Goal: Task Accomplishment & Management: Manage account settings

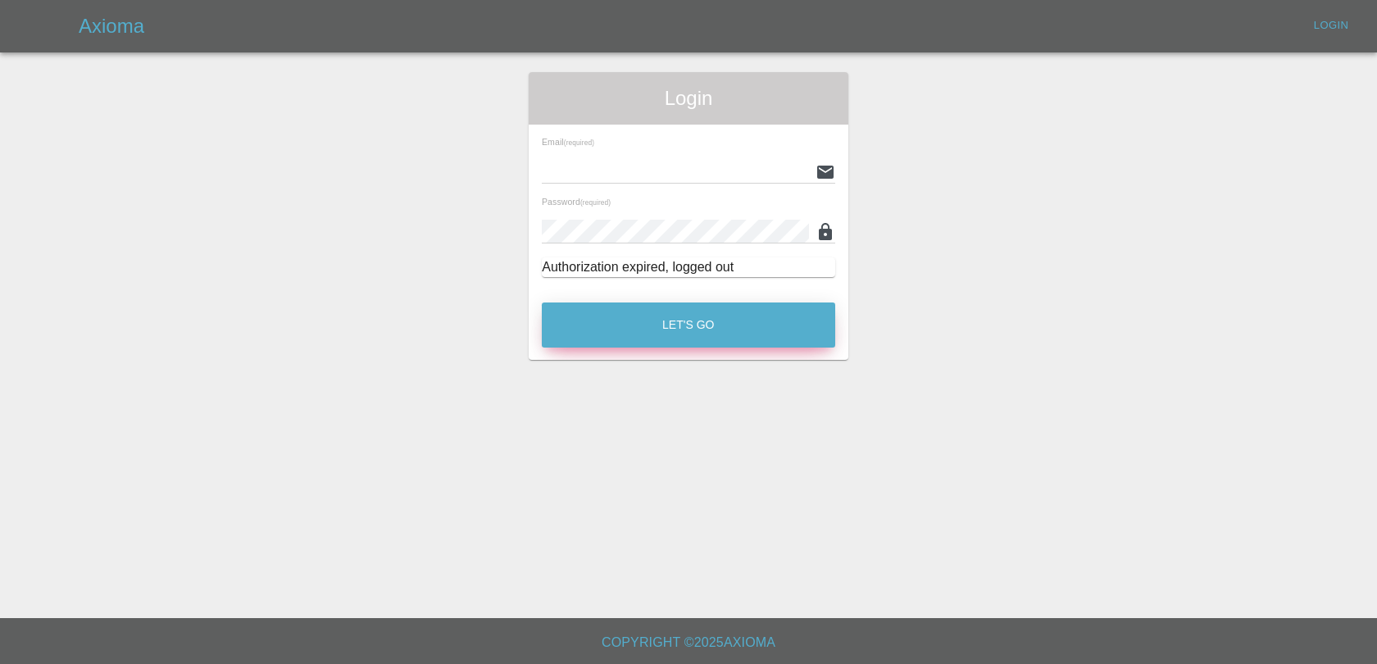
type input "[EMAIL_ADDRESS][DOMAIN_NAME]"
click at [810, 332] on button "Let's Go" at bounding box center [688, 324] width 293 height 45
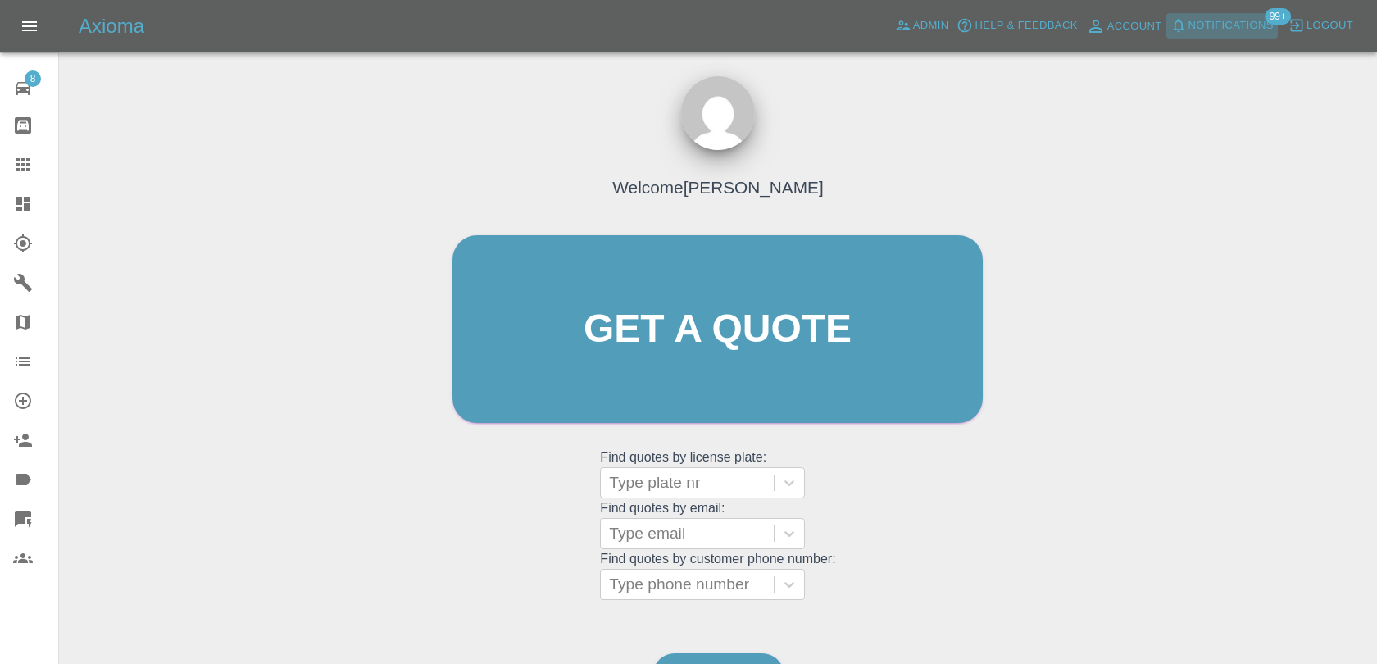
click at [1213, 28] on span "Notifications" at bounding box center [1230, 25] width 85 height 19
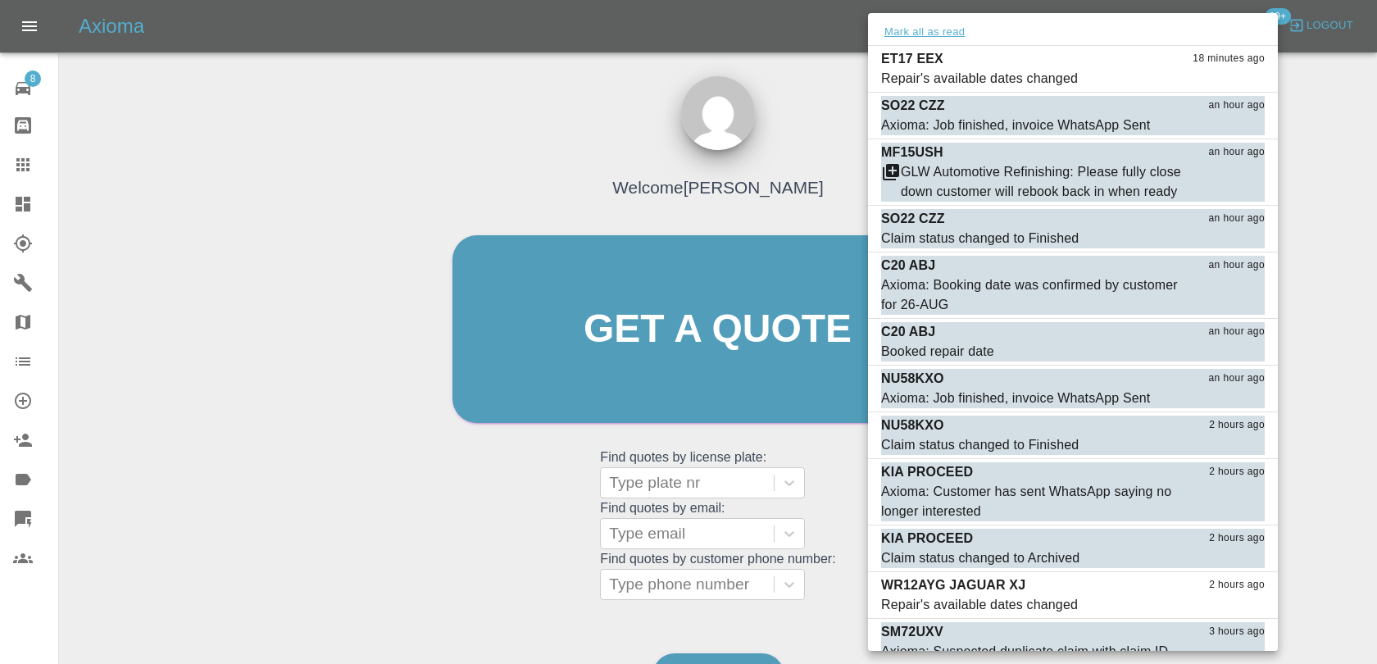
click at [934, 33] on button "Mark all as read" at bounding box center [924, 32] width 87 height 19
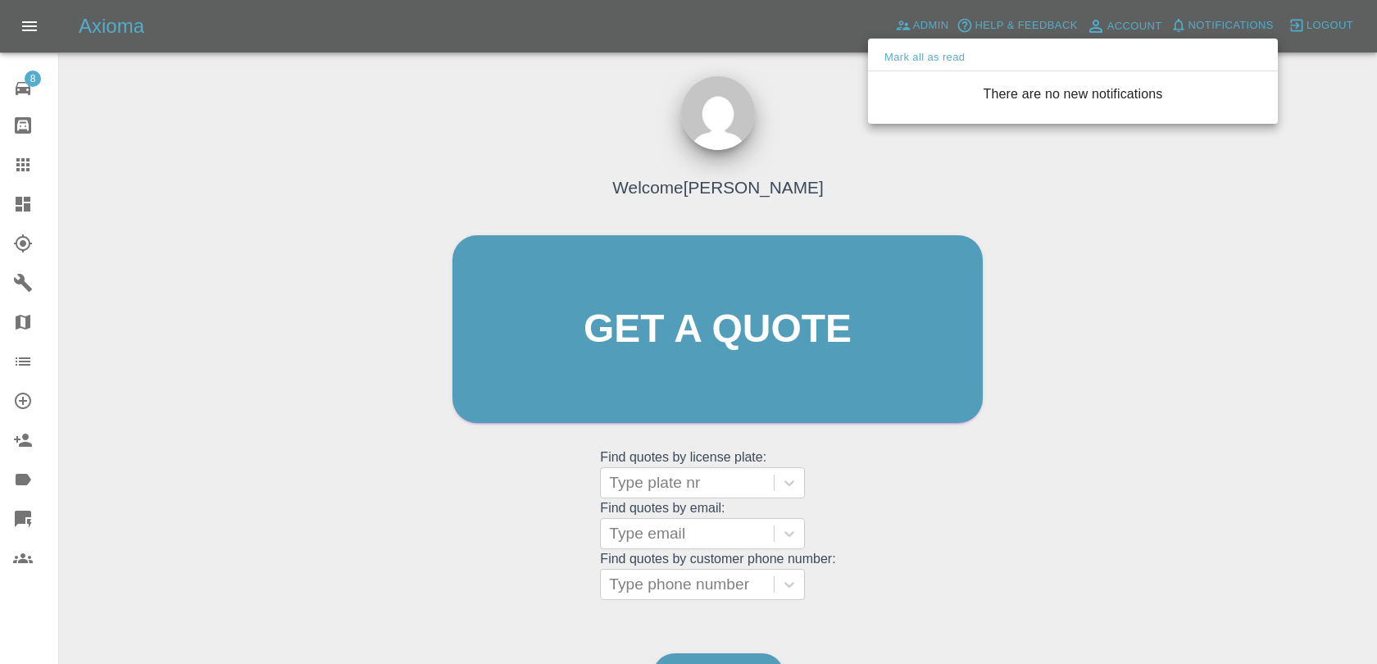
click at [910, 170] on div at bounding box center [688, 332] width 1377 height 664
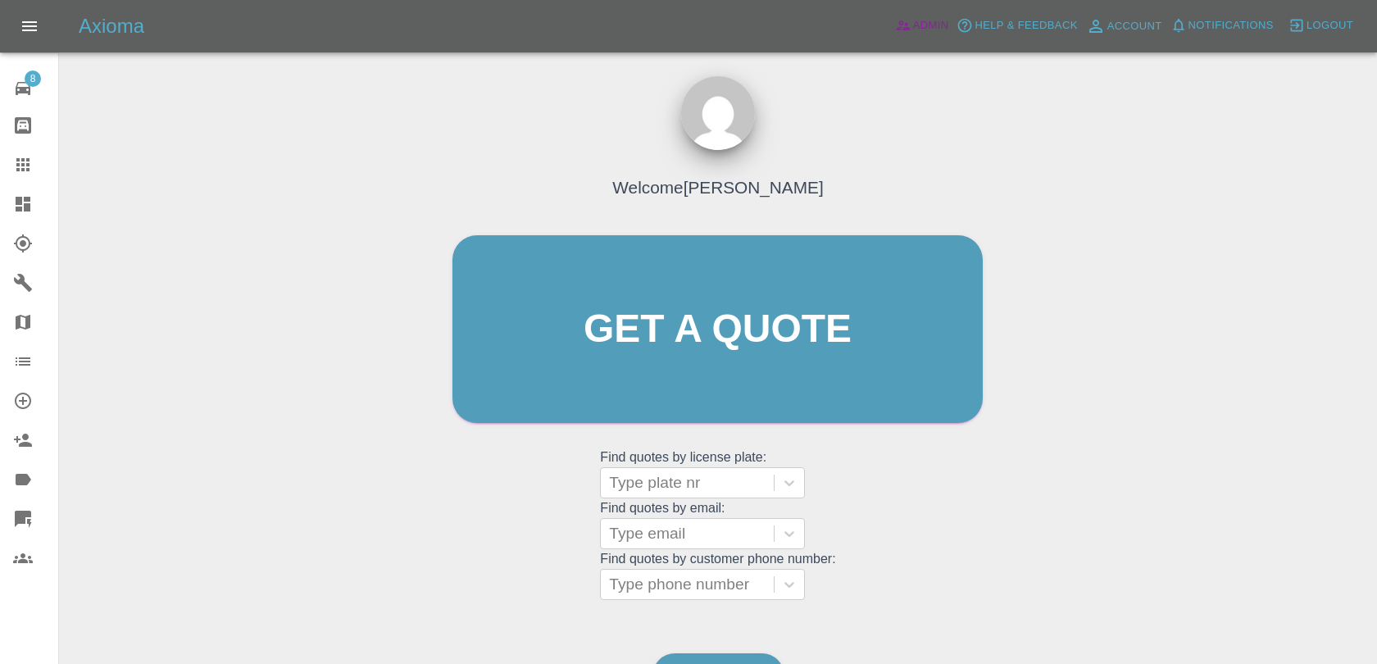
click at [923, 16] on span "Admin" at bounding box center [931, 25] width 36 height 19
